Goal: Answer question/provide support

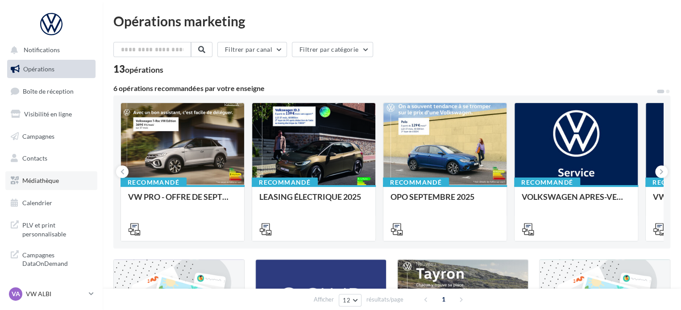
scroll to position [0, 0]
click at [52, 177] on span "Médiathèque" at bounding box center [40, 180] width 37 height 8
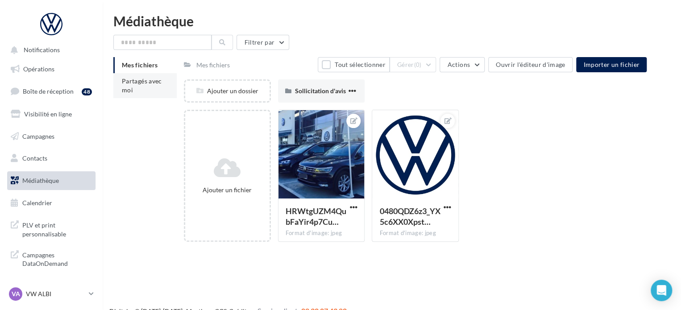
click at [144, 87] on li "Partagés avec moi" at bounding box center [144, 85] width 63 height 25
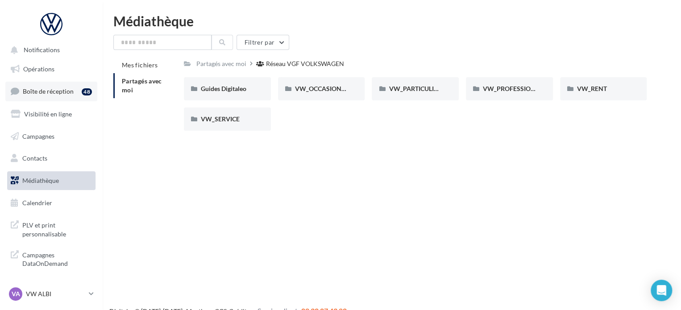
click at [45, 90] on span "Boîte de réception" at bounding box center [48, 91] width 51 height 8
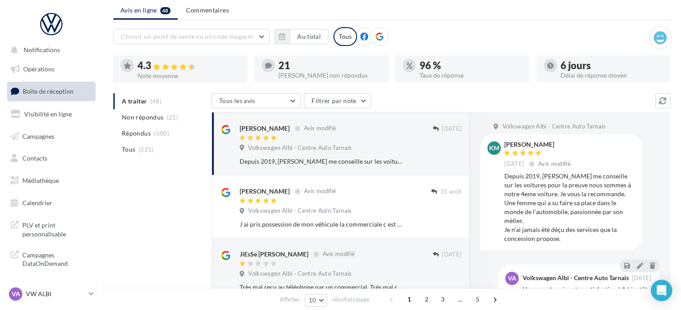
scroll to position [45, 0]
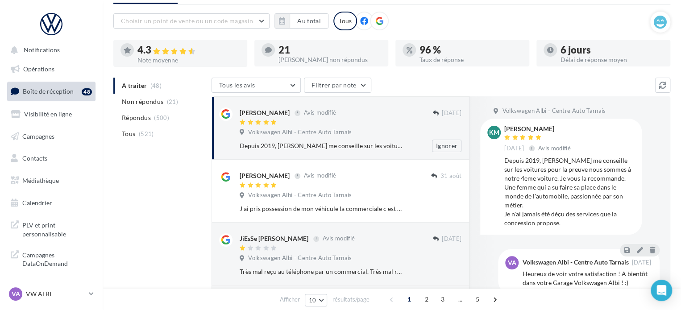
click at [346, 144] on div "Depuis 2019, Pauline me conseille sur les voitures pour la preuve nous sommes à…" at bounding box center [321, 145] width 164 height 9
click at [283, 141] on div "Depuis 2019, Pauline me conseille sur les voitures pour la preuve nous sommes à…" at bounding box center [321, 145] width 164 height 9
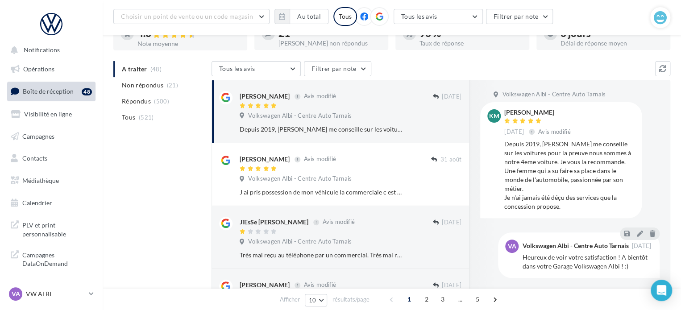
scroll to position [89, 0]
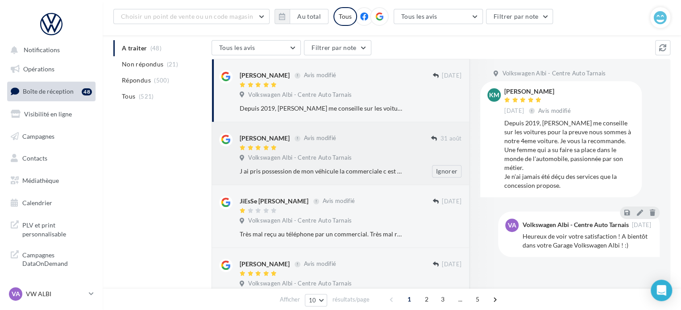
click at [276, 170] on div "J ai pris possession de mon véhicule la commerciale c est très bien occupé de n…" at bounding box center [321, 171] width 164 height 9
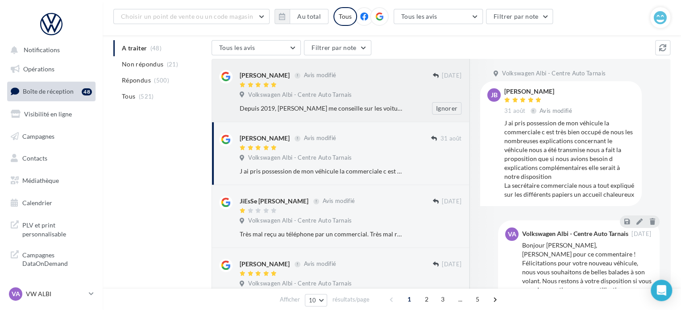
click at [316, 94] on span "Volkswagen Albi - Centre Auto Tarnais" at bounding box center [299, 95] width 103 height 8
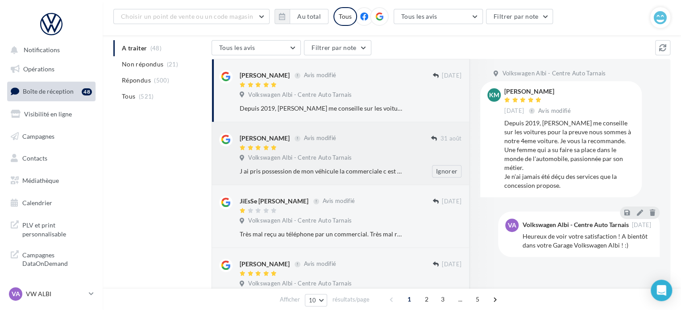
click at [370, 168] on div "J ai pris possession de mon véhicule la commerciale c est très bien occupé de n…" at bounding box center [321, 171] width 164 height 9
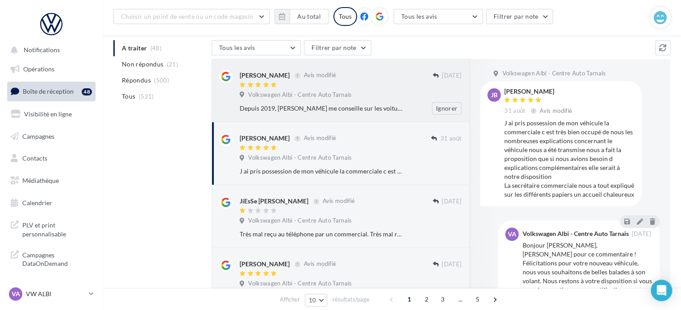
click at [348, 92] on span "Volkswagen Albi - Centre Auto Tarnais" at bounding box center [299, 95] width 103 height 8
